Goal: Check status: Check status

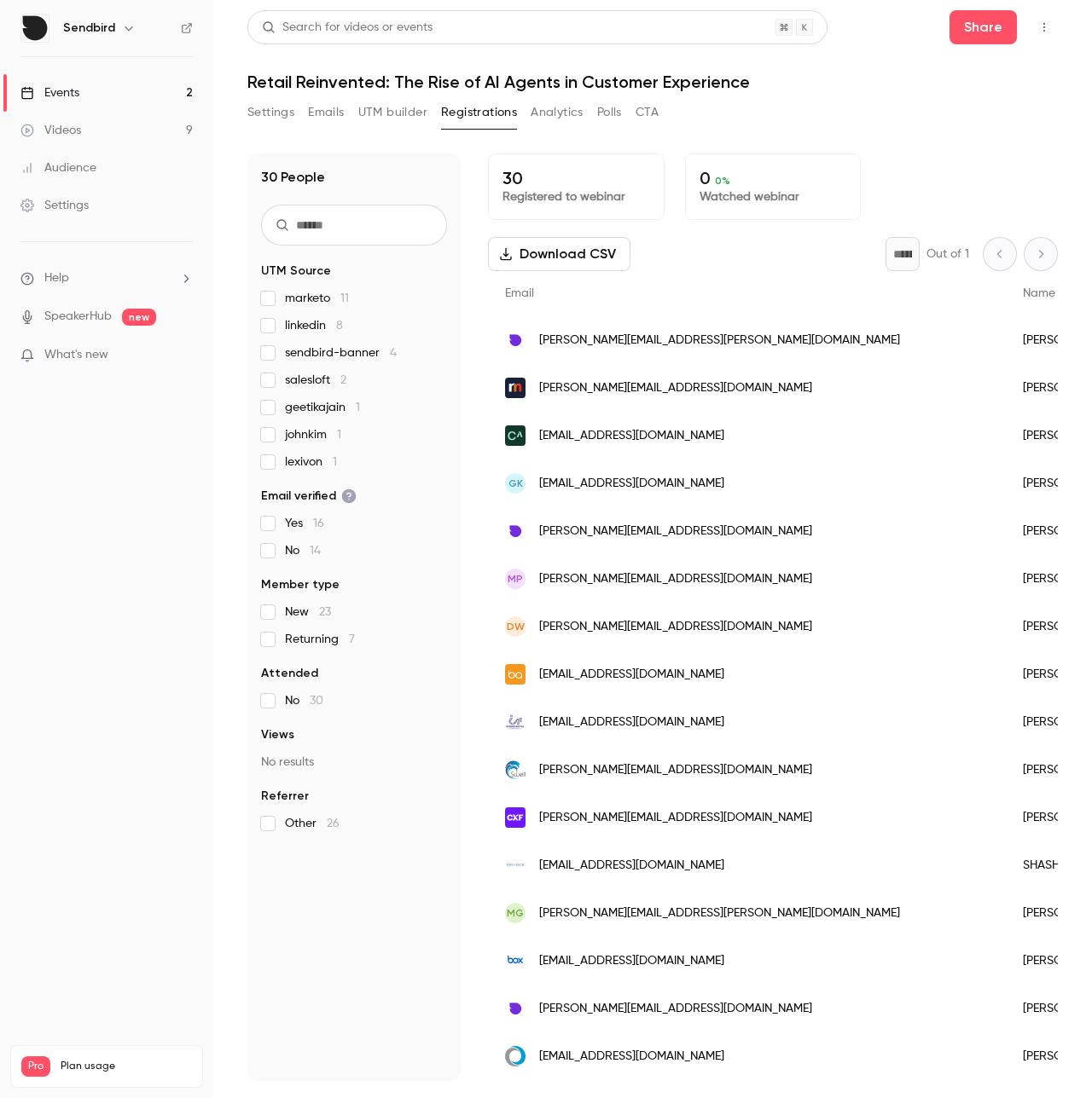
click at [857, 152] on div "30 People UTM Source marketo 11 linkedin 8 sendbird-banner 4 salesloft 2 geetik…" at bounding box center [653, 607] width 811 height 948
click at [561, 123] on button "Analytics" at bounding box center [557, 112] width 53 height 27
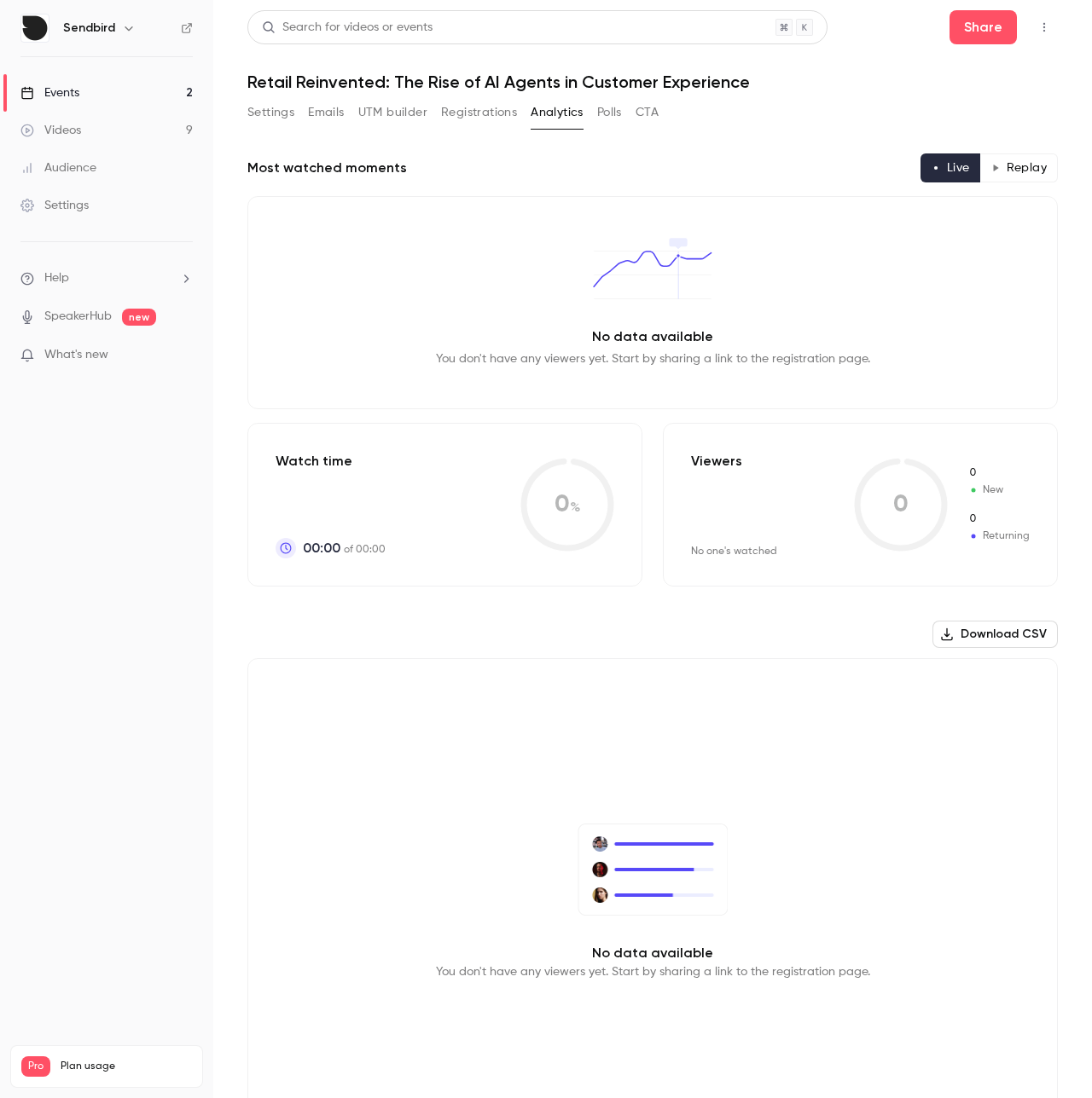
click at [284, 112] on button "Settings" at bounding box center [270, 112] width 47 height 27
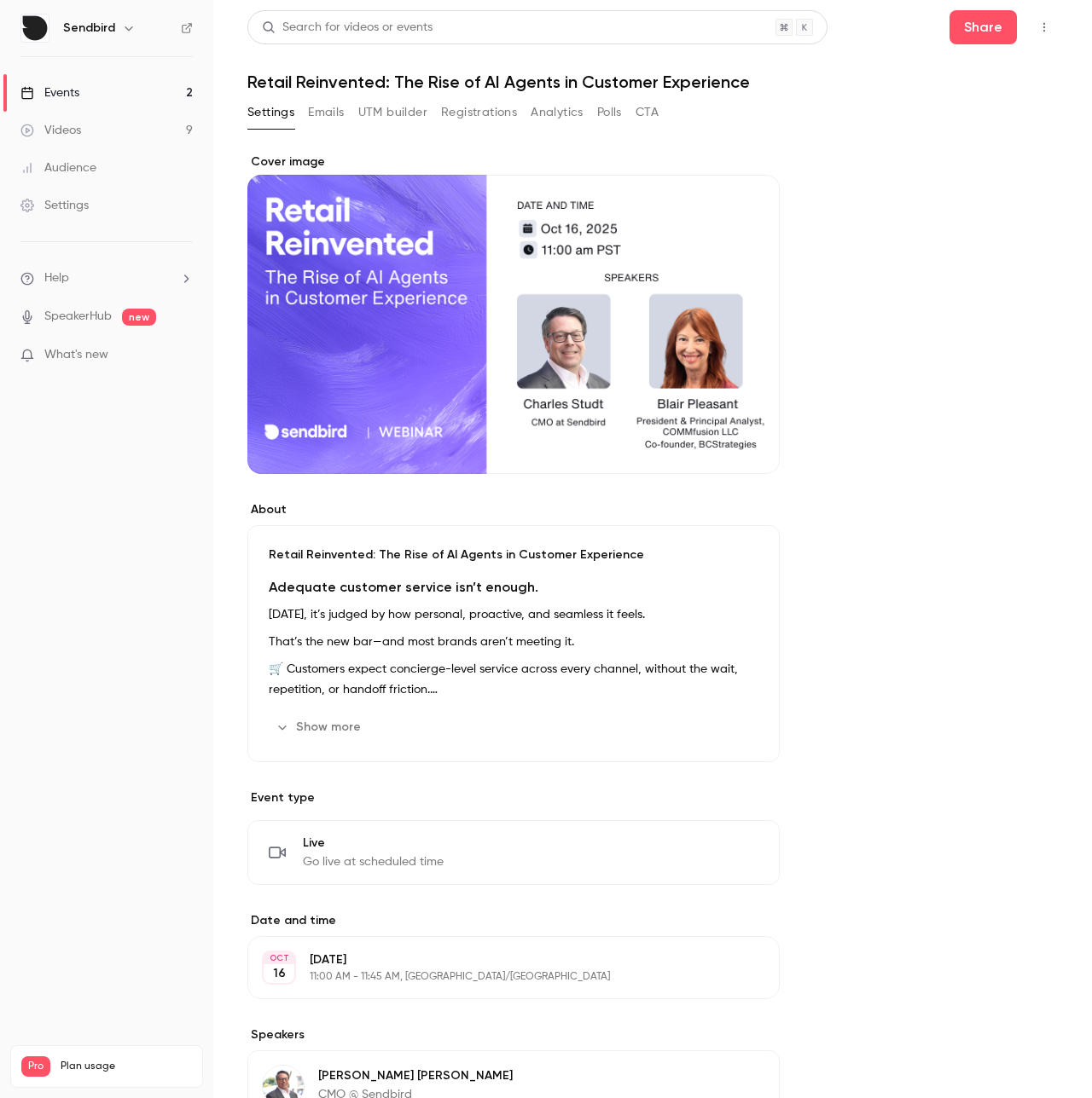
click at [473, 110] on button "Registrations" at bounding box center [478, 112] width 76 height 27
